Goal: Navigation & Orientation: Find specific page/section

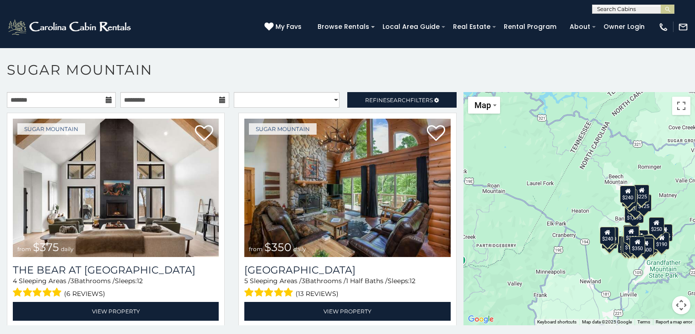
scroll to position [5, 0]
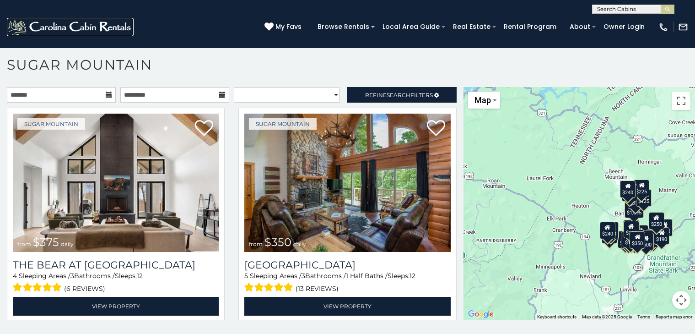
click at [43, 24] on img at bounding box center [70, 27] width 127 height 18
